Goal: Transaction & Acquisition: Obtain resource

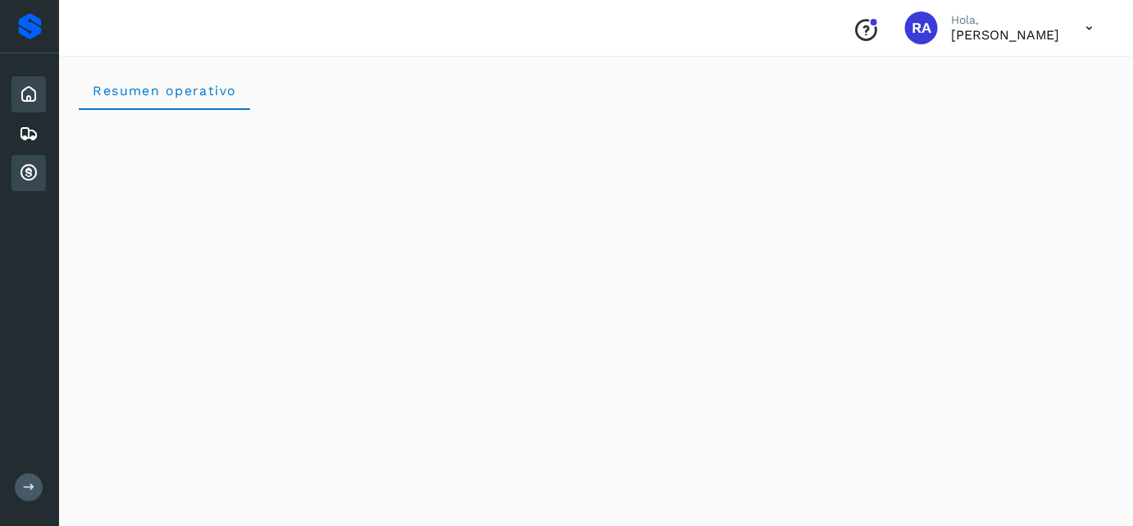
click at [28, 171] on icon at bounding box center [29, 173] width 20 height 20
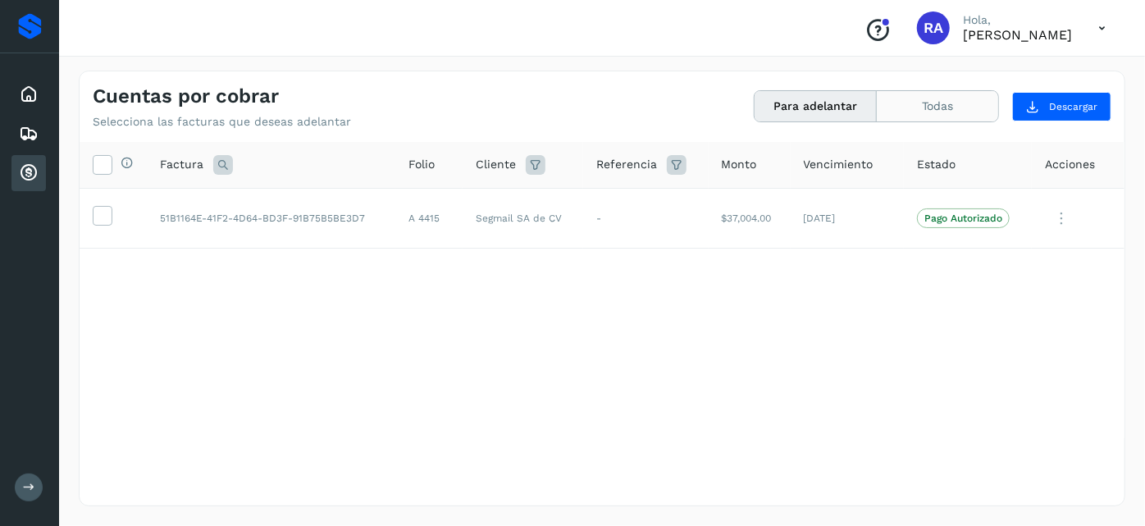
click at [956, 112] on button "Todas" at bounding box center [937, 106] width 121 height 30
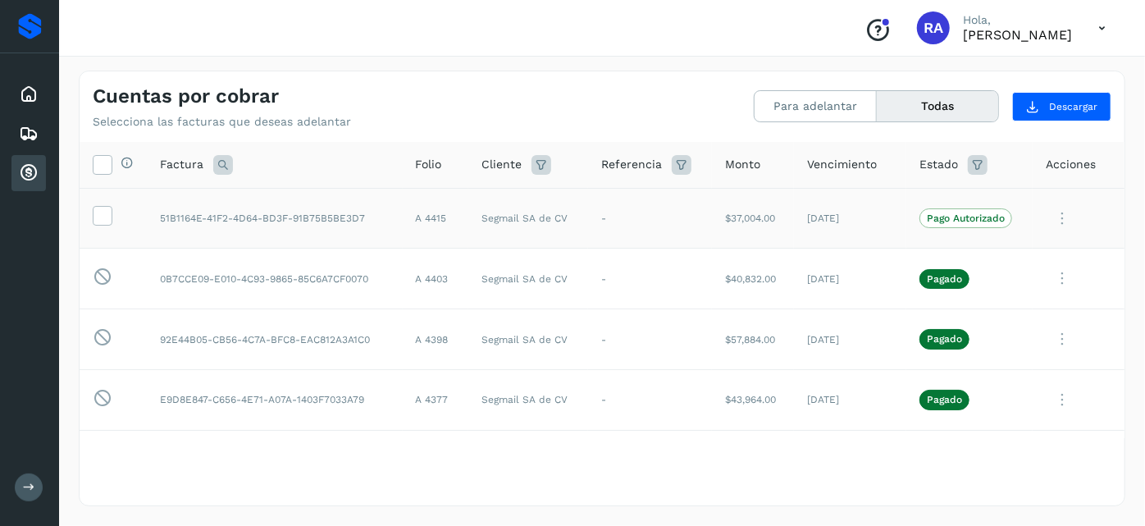
click at [949, 215] on p "Pago Autorizado" at bounding box center [966, 217] width 78 height 11
click at [1053, 218] on icon at bounding box center [1062, 219] width 33 height 34
click at [944, 222] on div at bounding box center [572, 263] width 1145 height 526
click at [936, 220] on p "Pago Autorizado" at bounding box center [966, 217] width 78 height 11
click at [927, 220] on p "Pago Autorizado" at bounding box center [966, 217] width 78 height 11
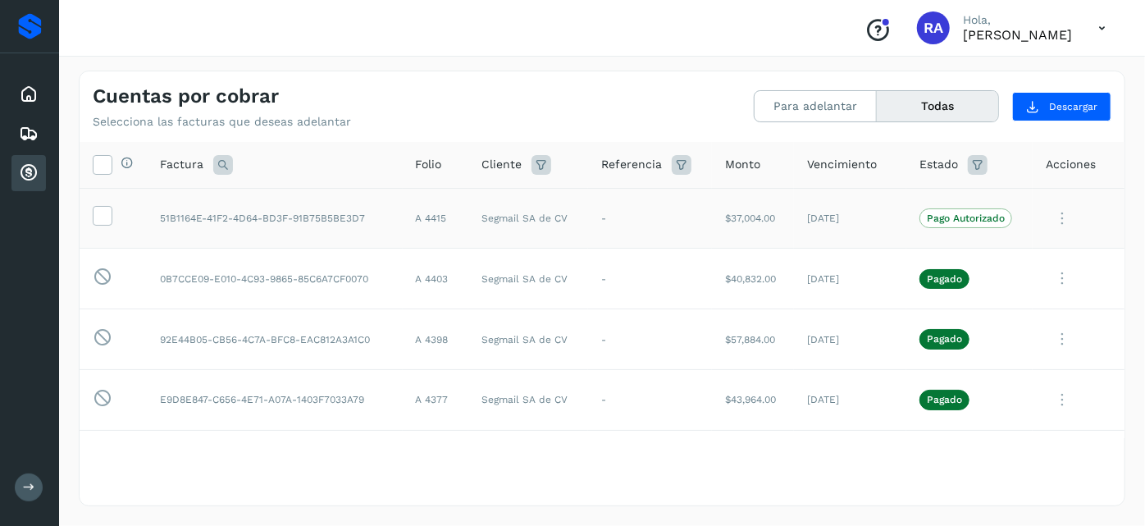
click at [1051, 213] on icon at bounding box center [1062, 219] width 33 height 34
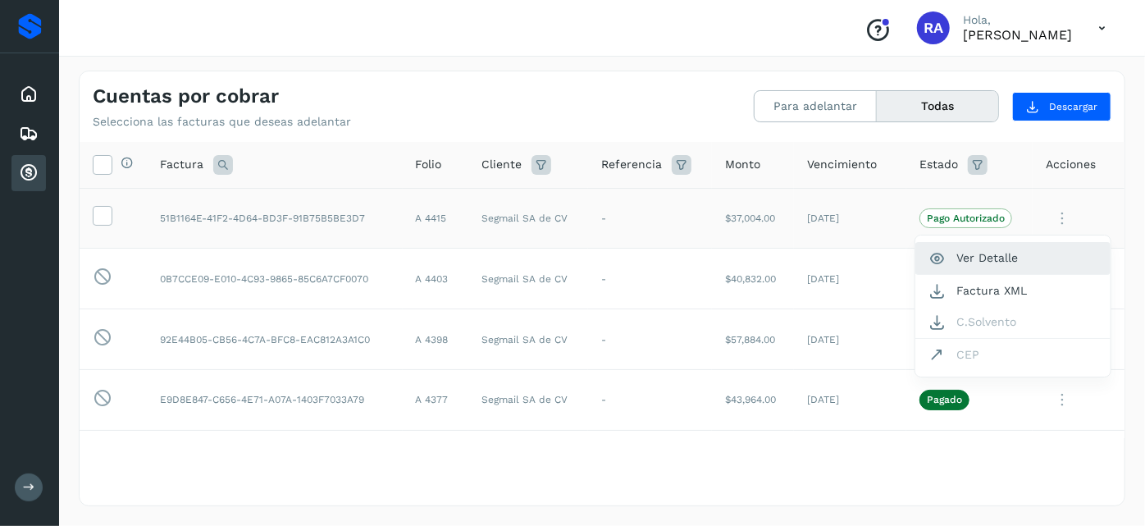
click at [1006, 254] on button "Ver Detalle" at bounding box center [1012, 258] width 195 height 32
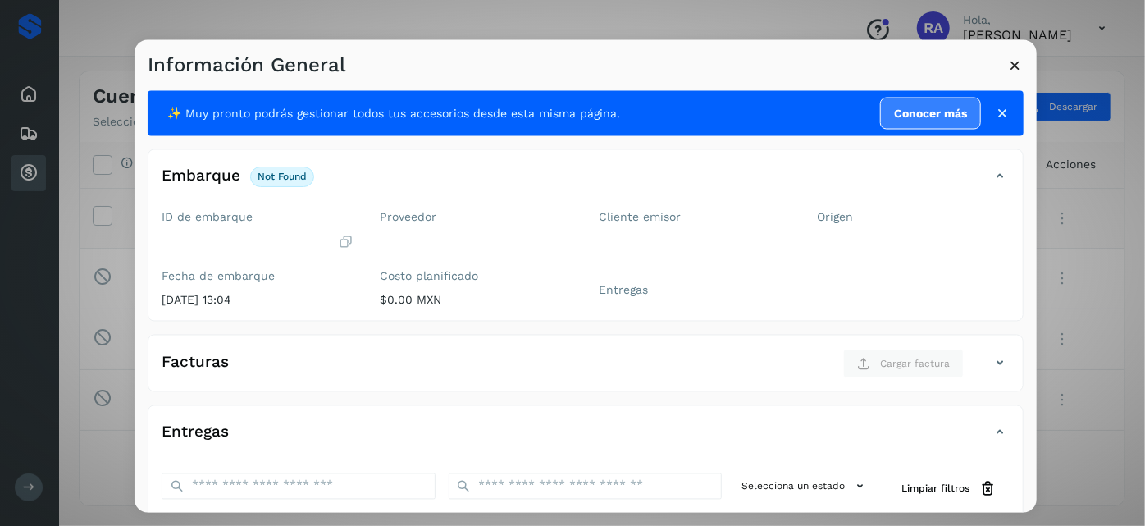
click at [1017, 65] on icon at bounding box center [1014, 64] width 17 height 17
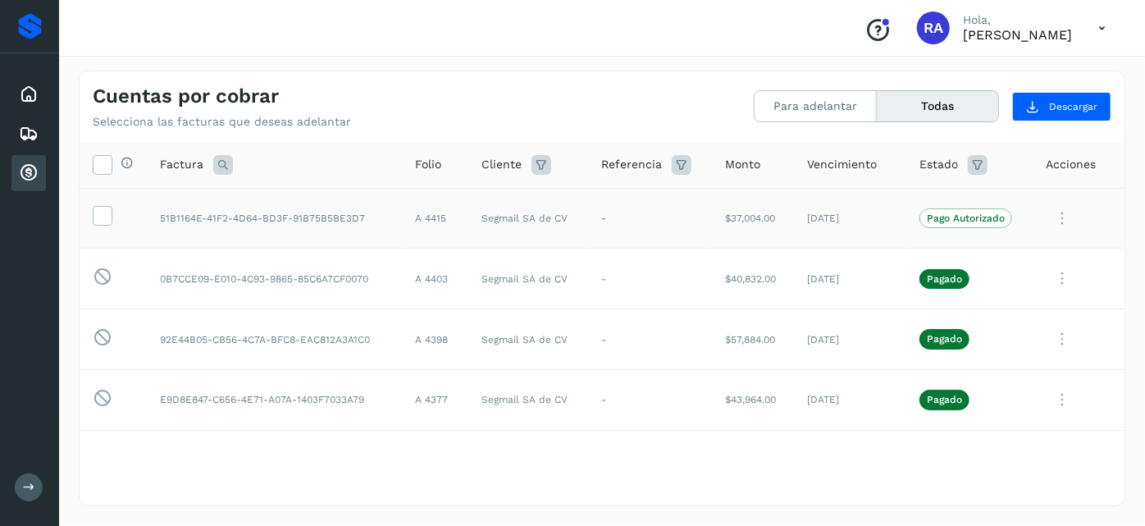
click at [973, 209] on span "Pago Autorizado" at bounding box center [965, 218] width 93 height 20
drag, startPoint x: 960, startPoint y: 216, endPoint x: 724, endPoint y: 220, distance: 236.2
click at [960, 217] on p "Pago Autorizado" at bounding box center [966, 217] width 78 height 11
click at [692, 227] on td "-" at bounding box center [650, 218] width 124 height 61
click at [110, 217] on icon at bounding box center [101, 214] width 17 height 17
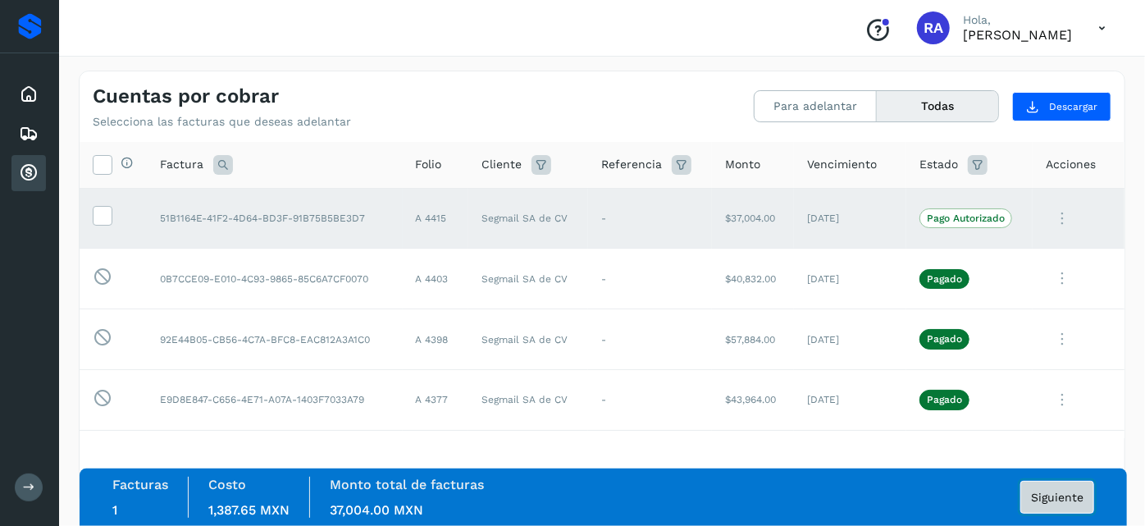
click at [1066, 494] on span "Siguiente" at bounding box center [1057, 496] width 52 height 11
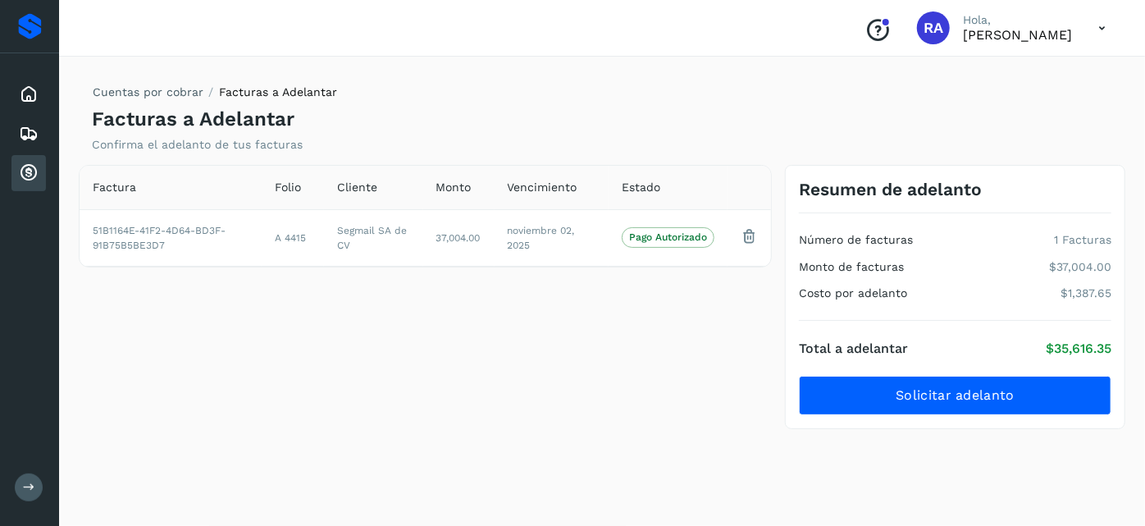
click at [775, 484] on div "Cuentas por cobrar Facturas a Adelantar Facturas a Adelantar Confirma el adelan…" at bounding box center [602, 288] width 1046 height 435
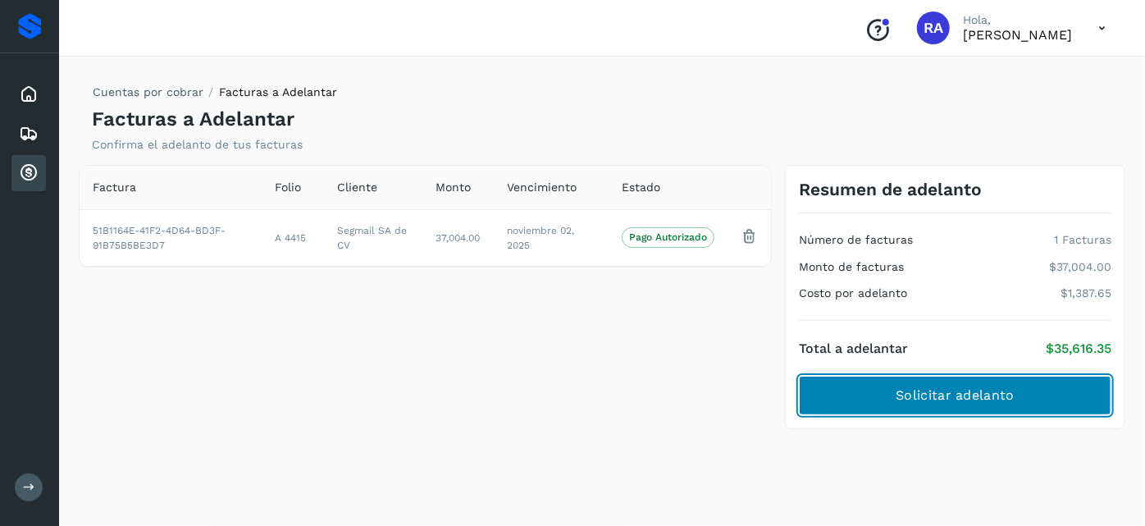
click at [956, 395] on span "Solicitar adelanto" at bounding box center [955, 395] width 118 height 18
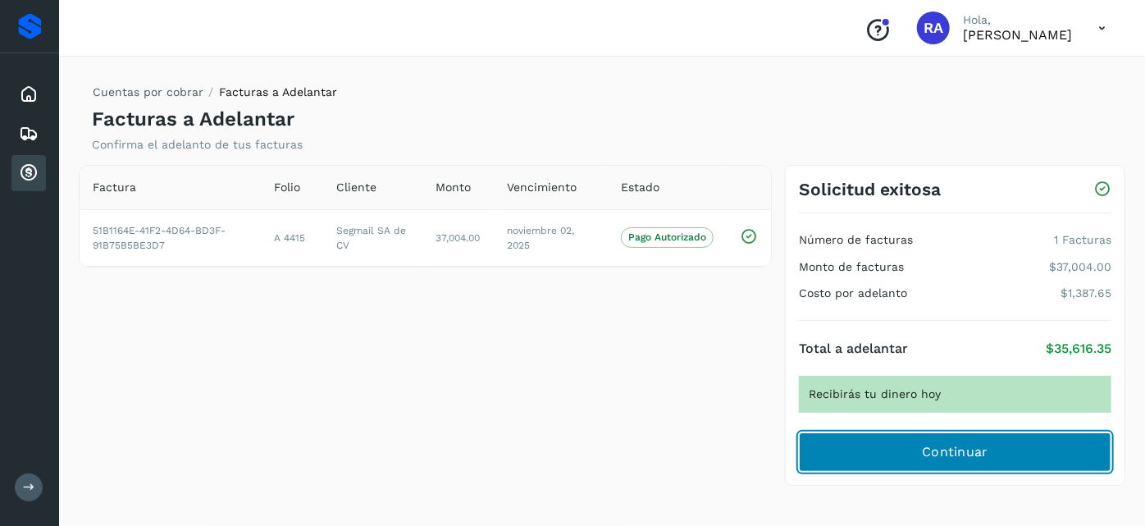
click at [928, 444] on span "Continuar" at bounding box center [955, 452] width 66 height 18
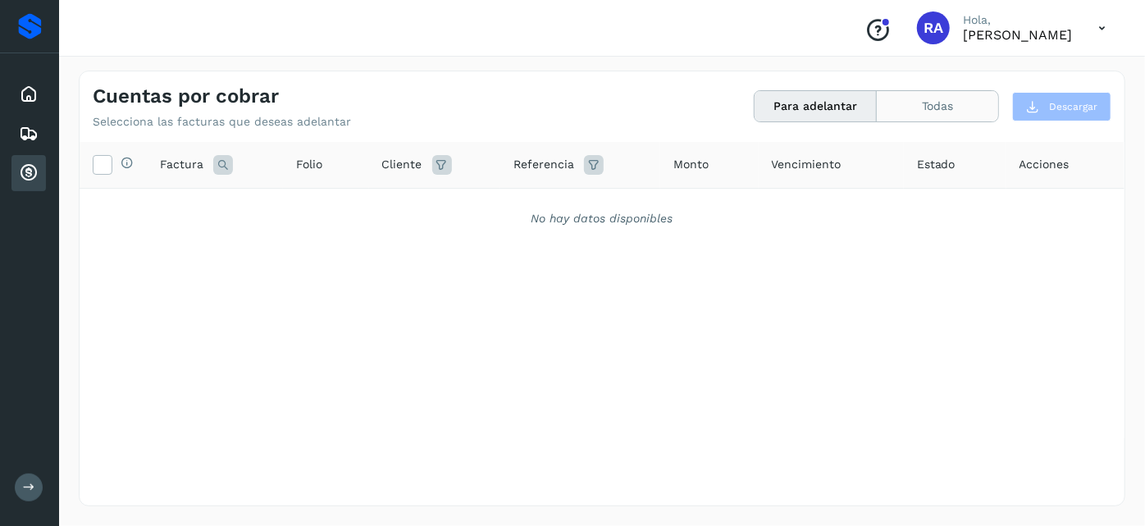
click at [938, 119] on button "Todas" at bounding box center [937, 106] width 121 height 30
